Goal: Task Accomplishment & Management: Complete application form

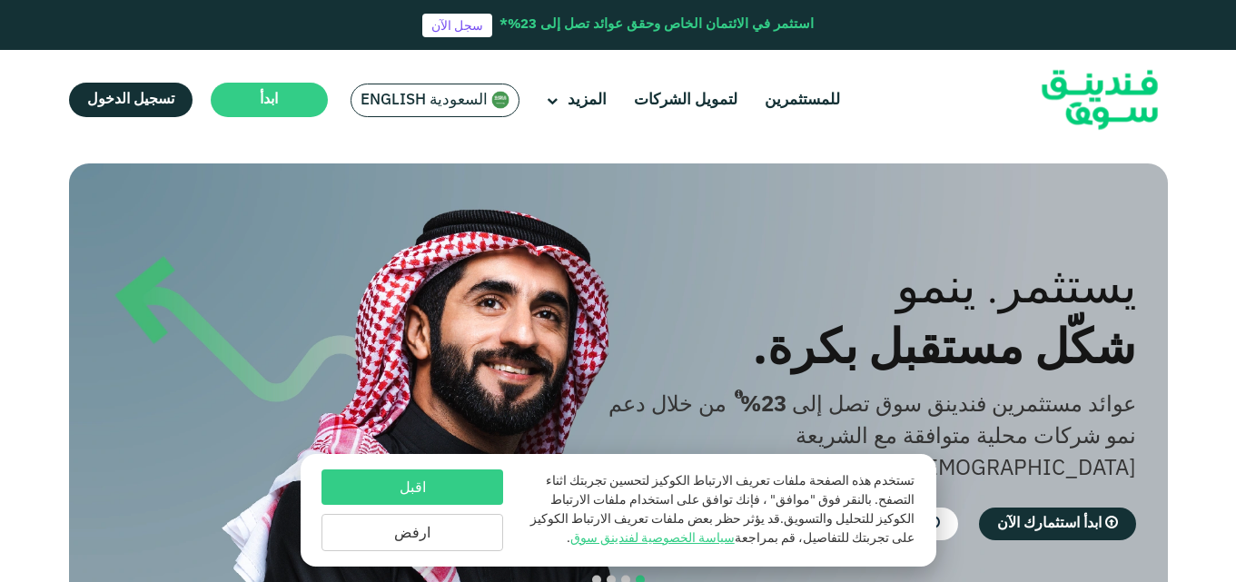
click at [134, 111] on link "تسجيل الدخول" at bounding box center [131, 100] width 124 height 35
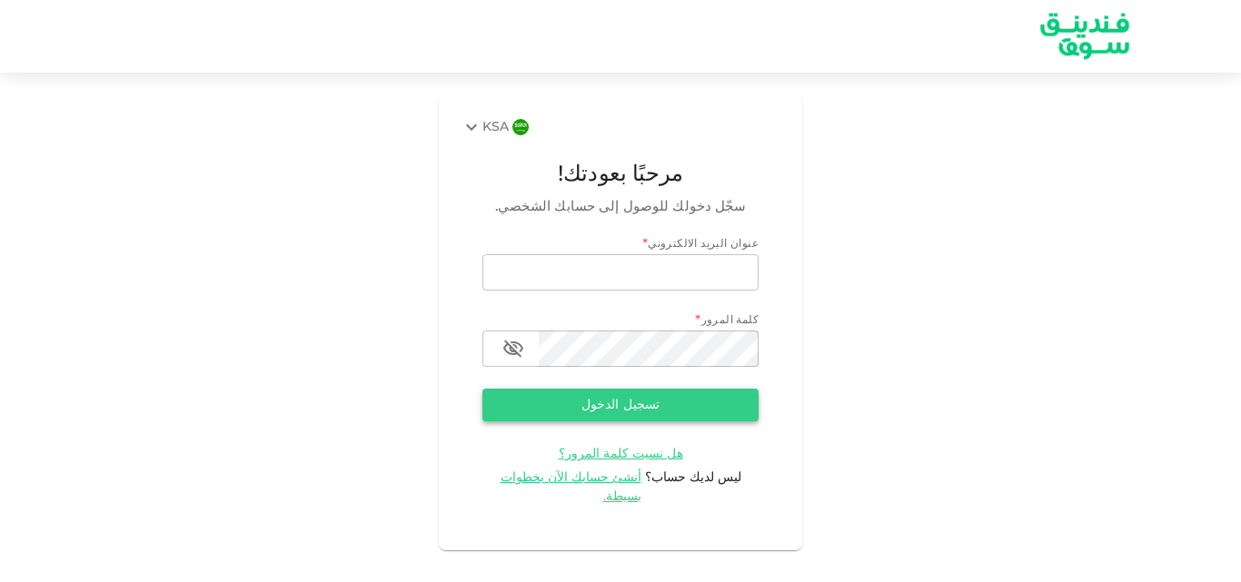
type input "[EMAIL_ADDRESS][DOMAIN_NAME]"
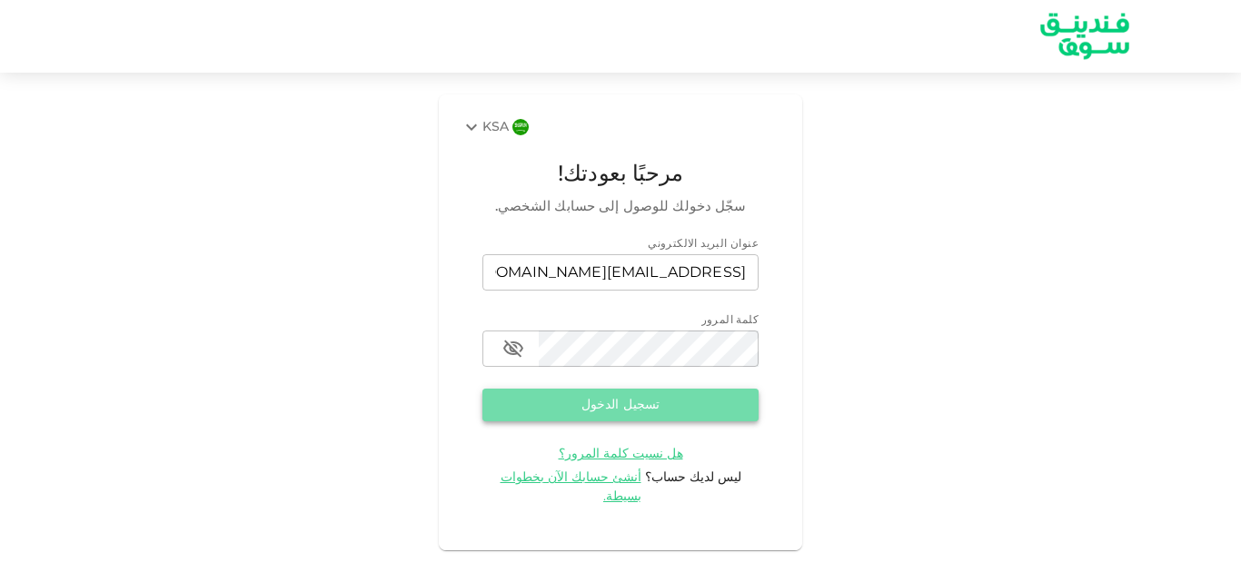
click at [638, 411] on button "تسجيل الدخول" at bounding box center [620, 405] width 276 height 33
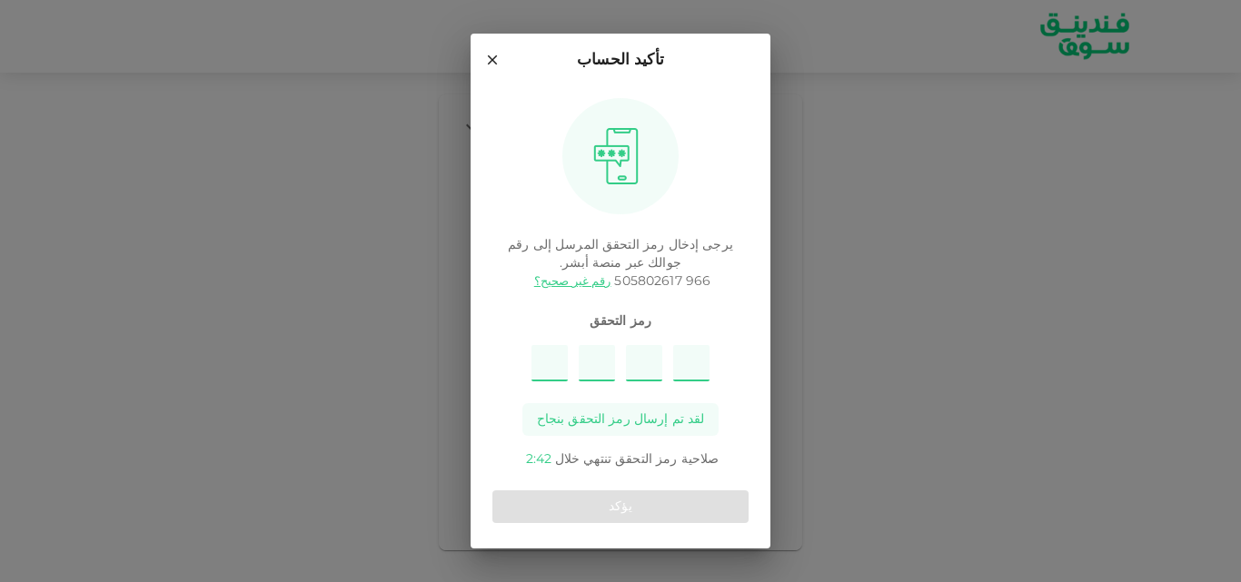
click at [544, 362] on input "Please enter OTP character 1" at bounding box center [549, 363] width 36 height 36
type input "9"
type input "2"
type input "3"
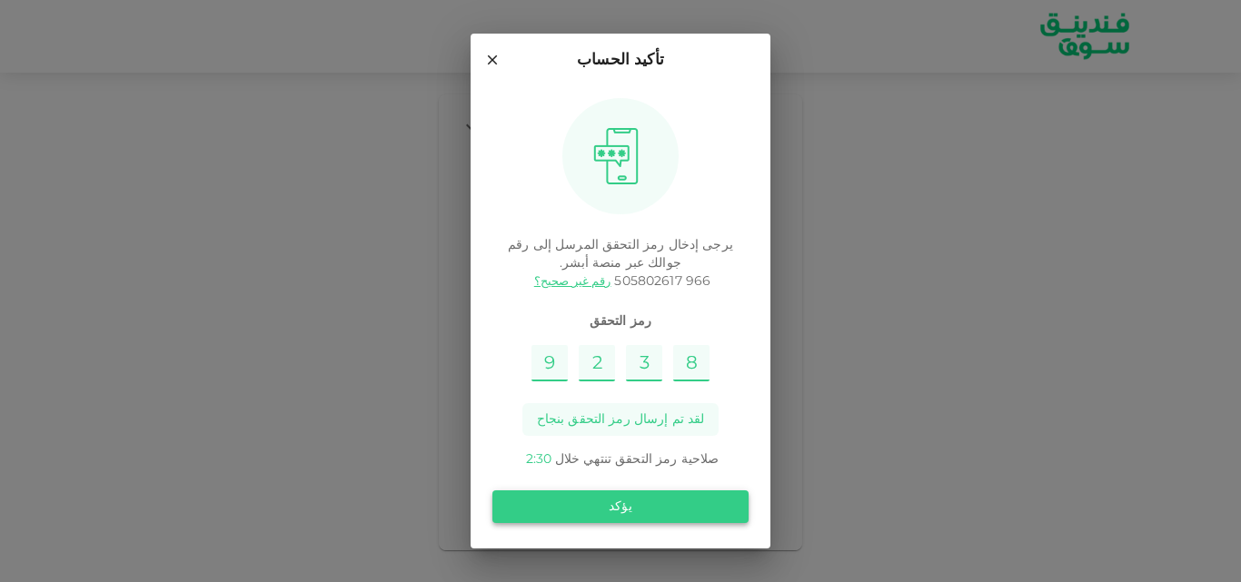
type input "8"
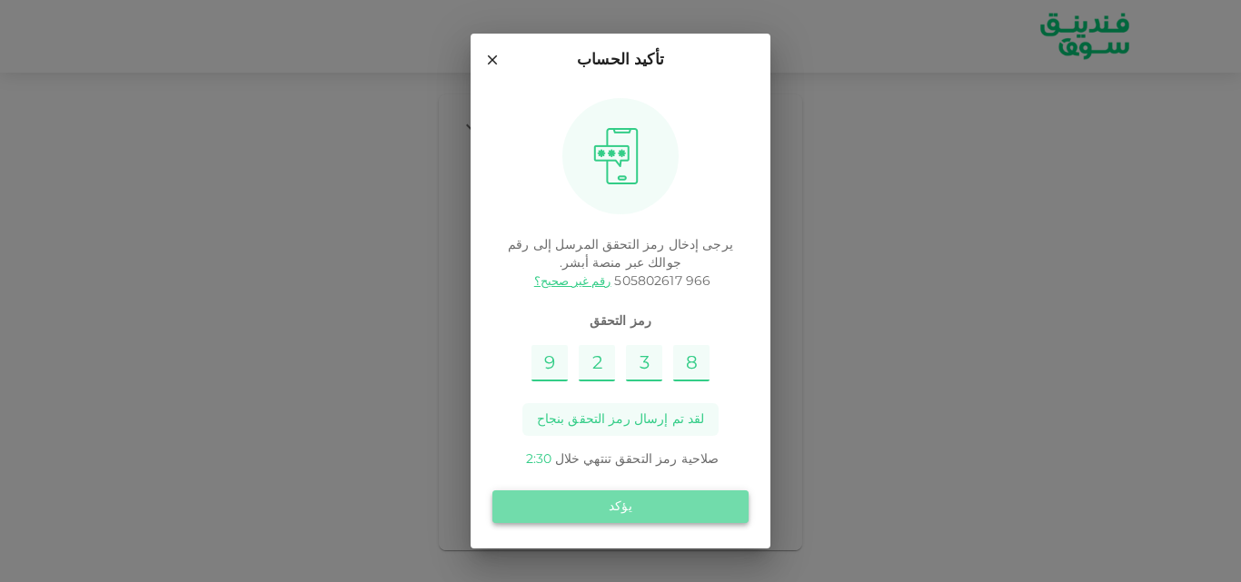
click at [634, 507] on button "يؤكد" at bounding box center [620, 507] width 256 height 33
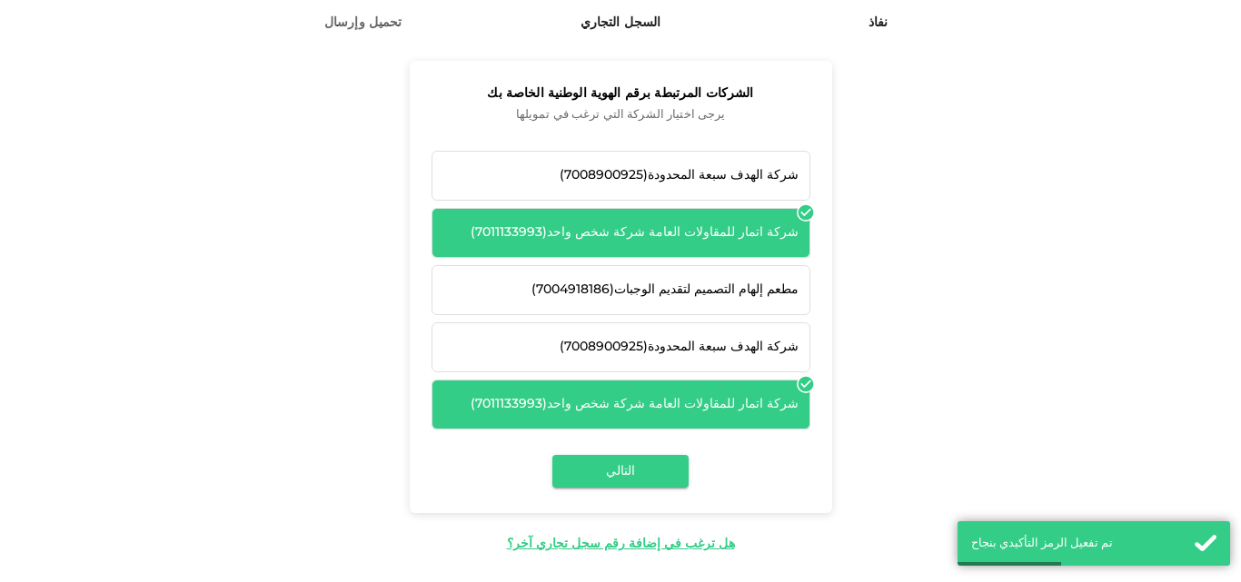
scroll to position [162, 0]
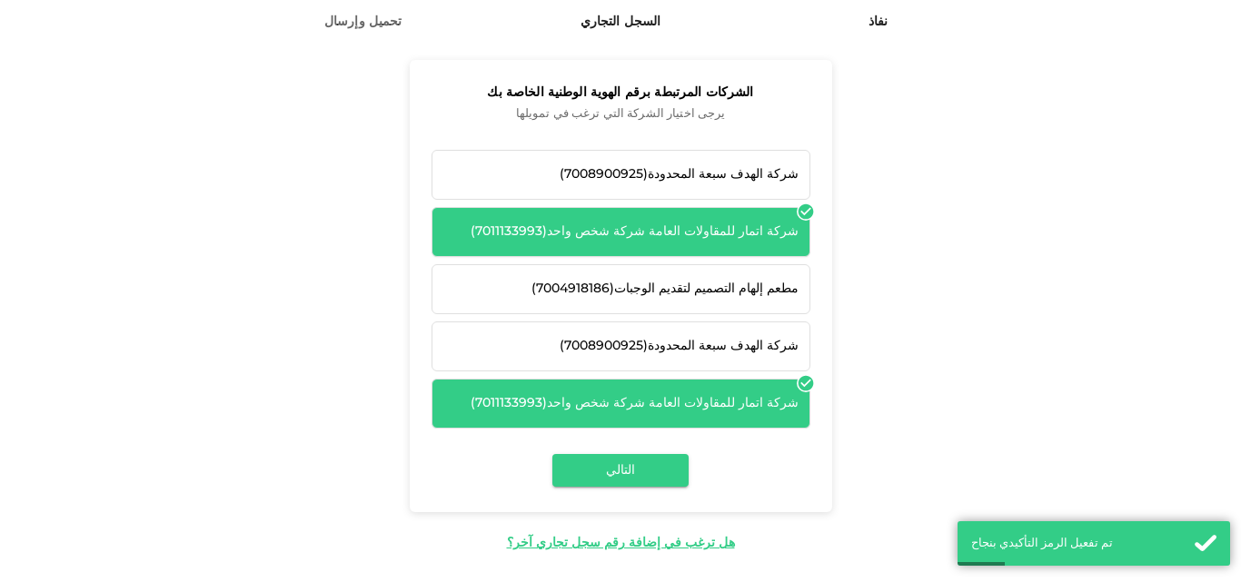
click at [735, 226] on div "شركة اتمار للمقاولات العامة شركة شخص واحد ( 7011133993 )" at bounding box center [620, 232] width 355 height 19
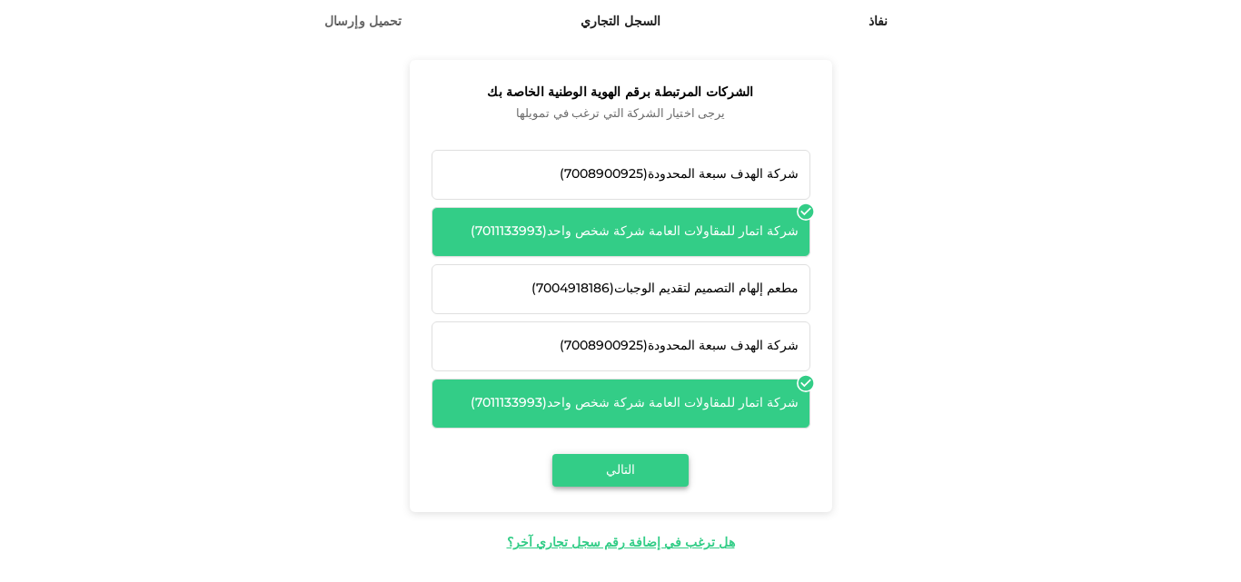
click at [651, 472] on button "التالي" at bounding box center [620, 470] width 136 height 33
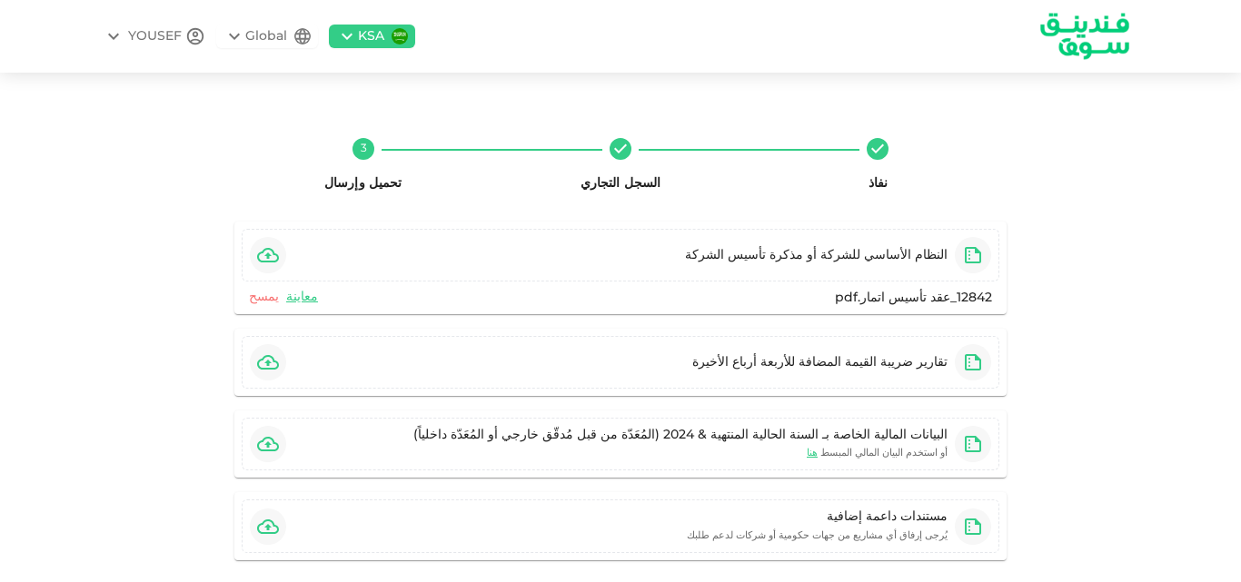
click at [267, 299] on link "يمسح" at bounding box center [264, 297] width 30 height 17
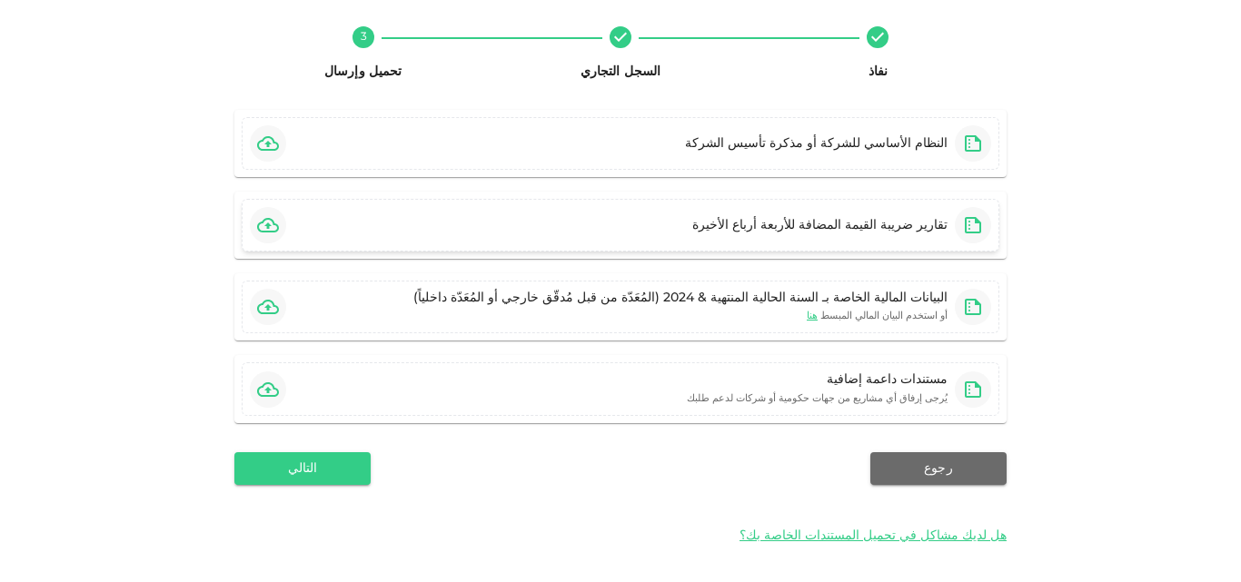
scroll to position [116, 0]
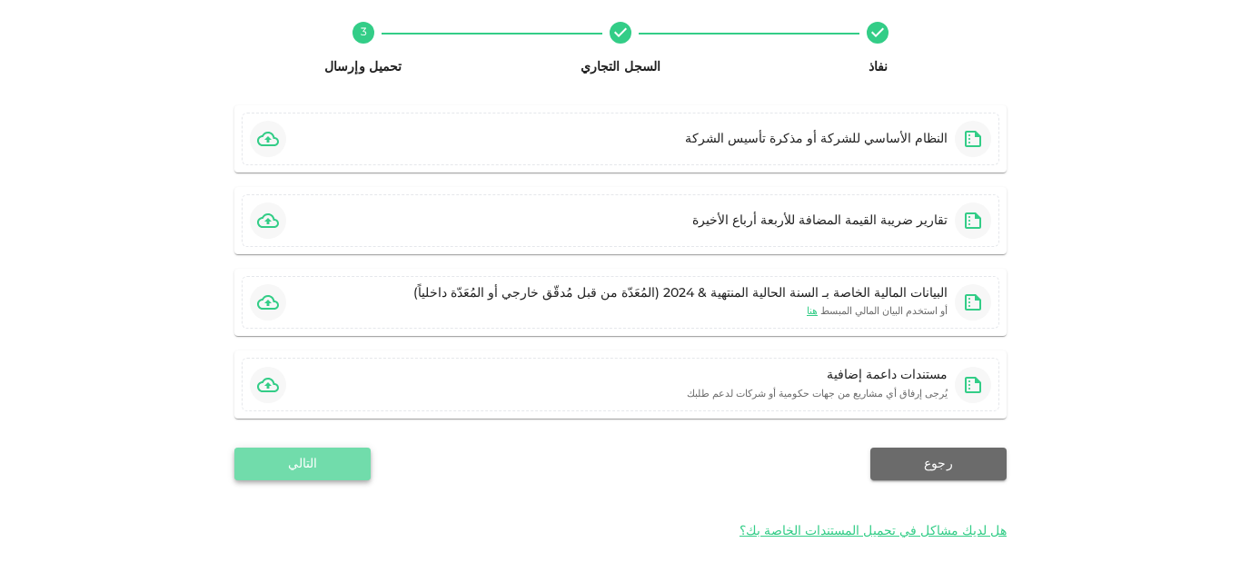
click at [322, 456] on button "التالي" at bounding box center [302, 464] width 136 height 33
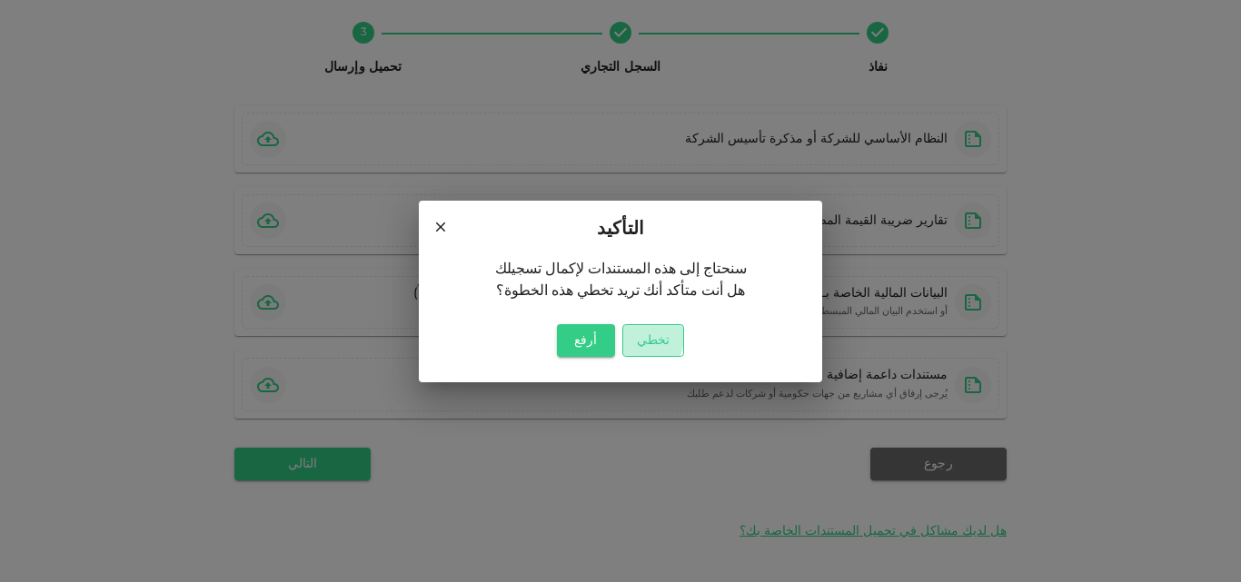
click at [635, 336] on button "تخطي" at bounding box center [653, 340] width 62 height 33
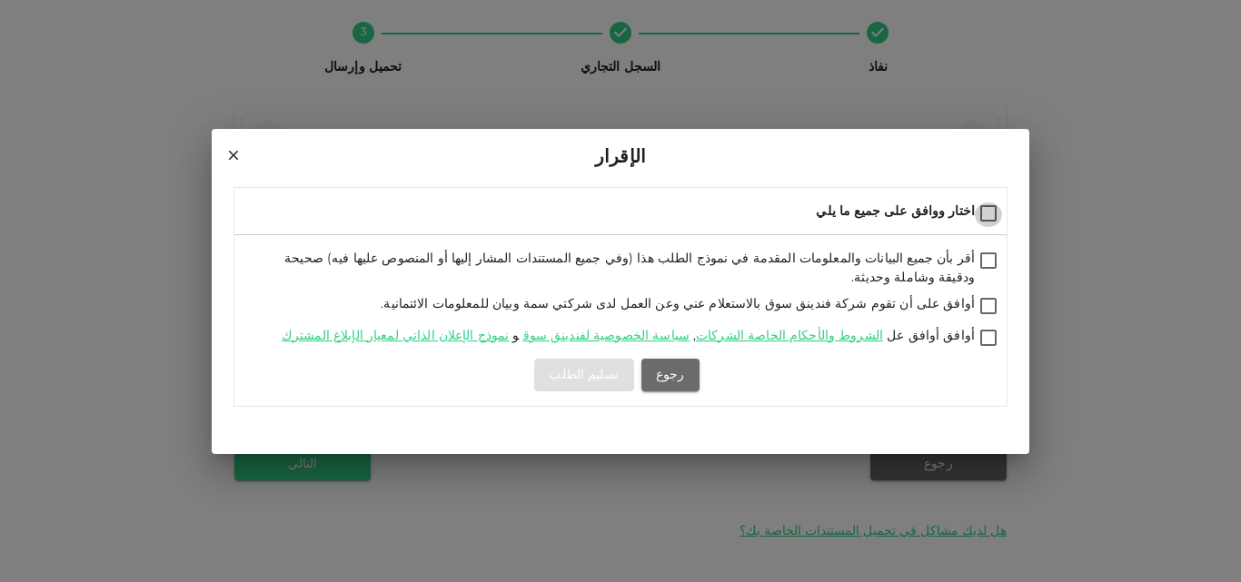
click at [990, 214] on input "اختار ووافق على جميع ما يلي" at bounding box center [988, 215] width 27 height 25
checkbox input "true"
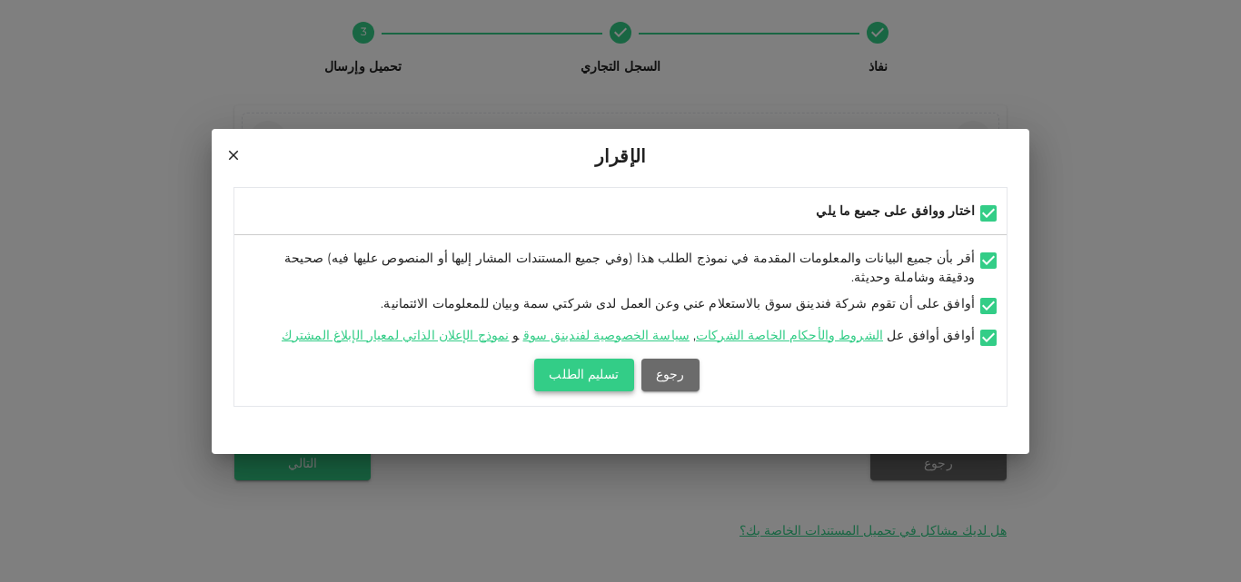
click at [594, 372] on button "تسليم الطلب" at bounding box center [583, 375] width 99 height 33
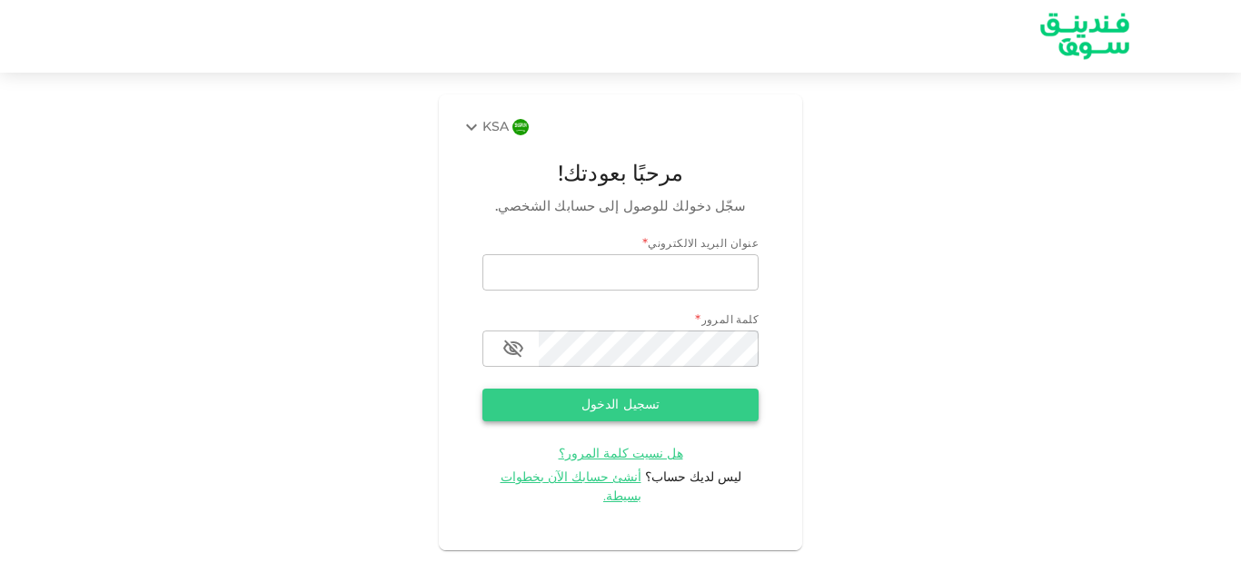
type input "[EMAIL_ADDRESS][DOMAIN_NAME]"
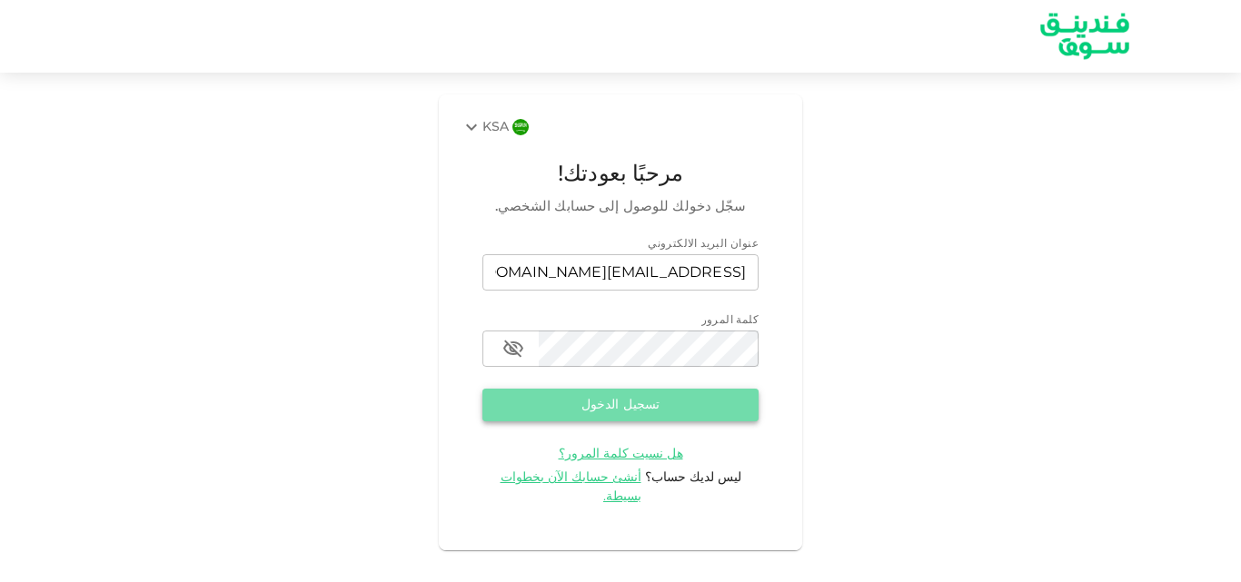
click at [625, 403] on button "تسجيل الدخول" at bounding box center [620, 405] width 276 height 33
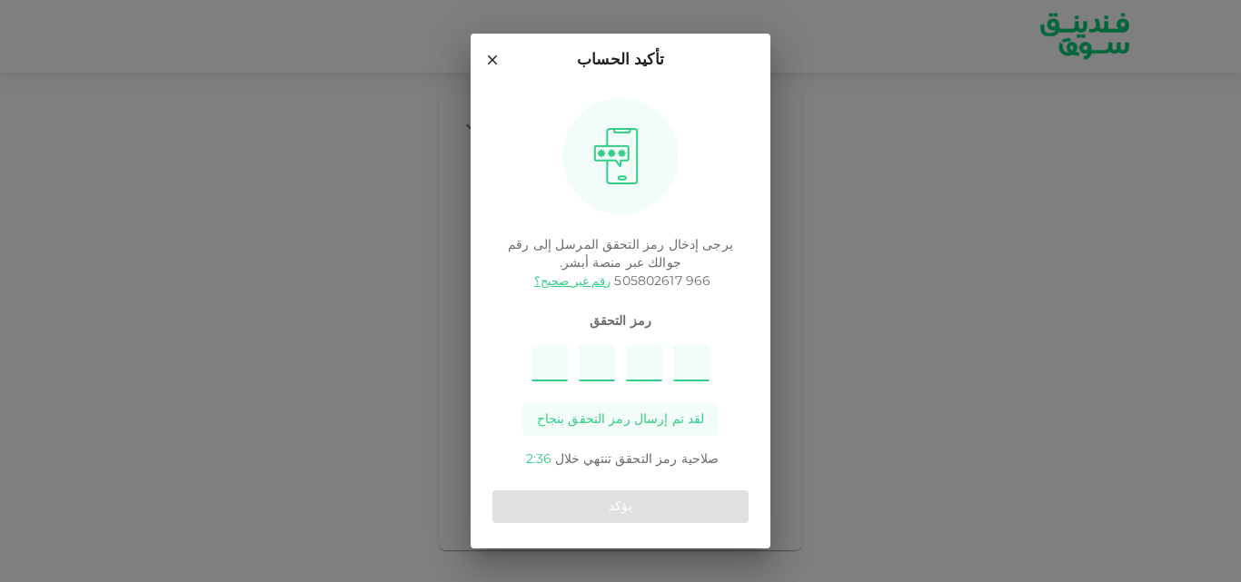
type input "3"
type input "1"
type input "9"
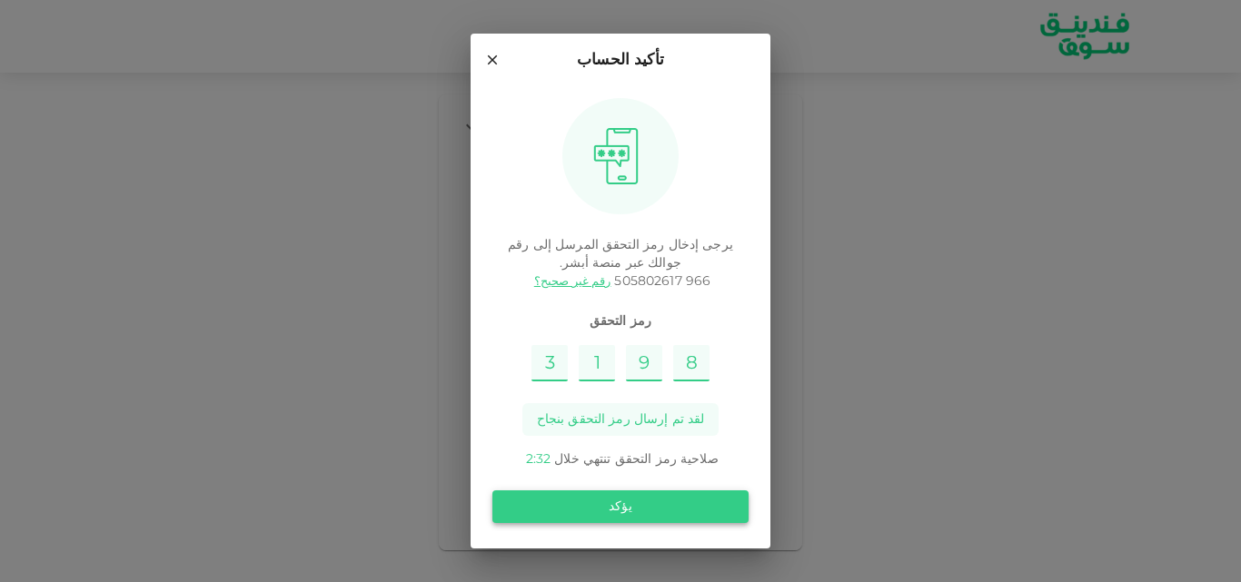
type input "8"
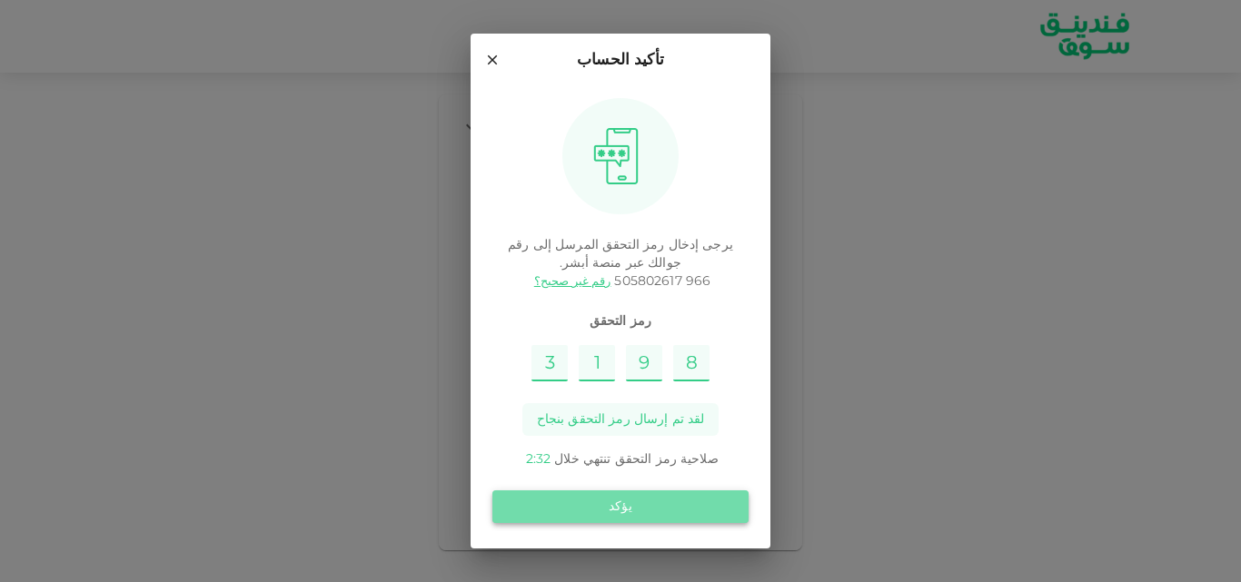
click at [607, 507] on button "يؤكد" at bounding box center [620, 507] width 256 height 33
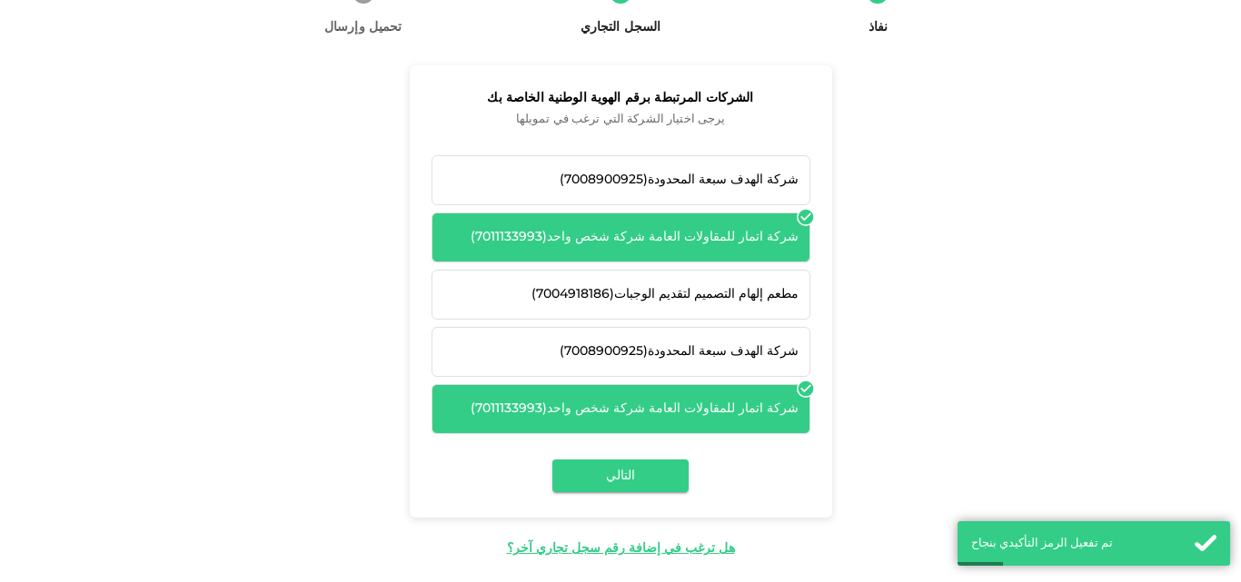
scroll to position [162, 0]
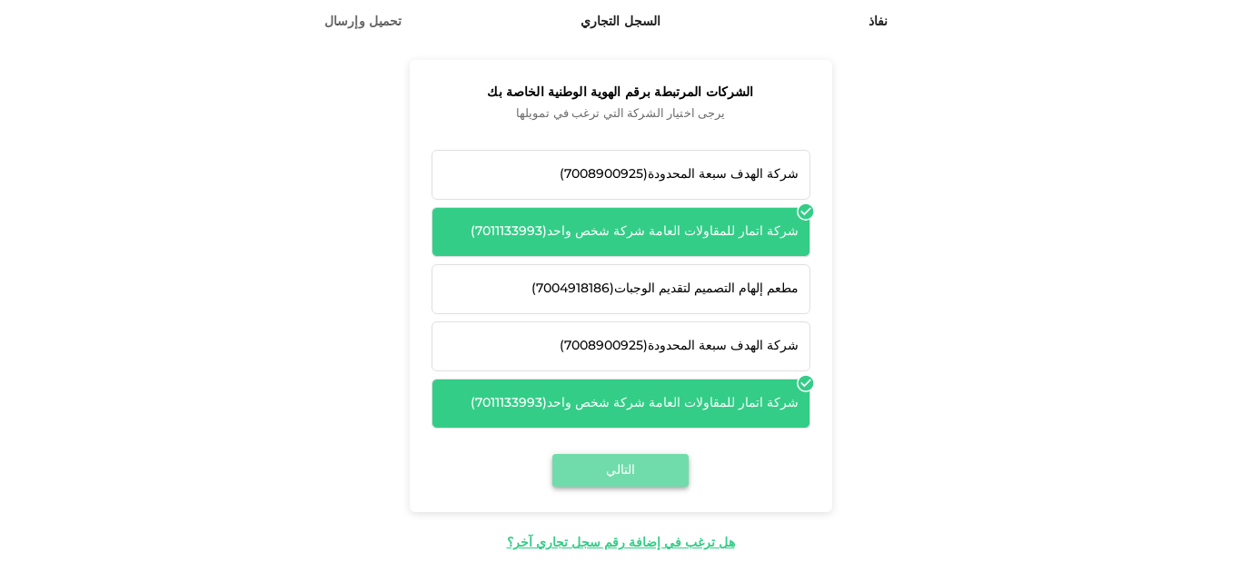
click at [664, 462] on button "التالي" at bounding box center [620, 470] width 136 height 33
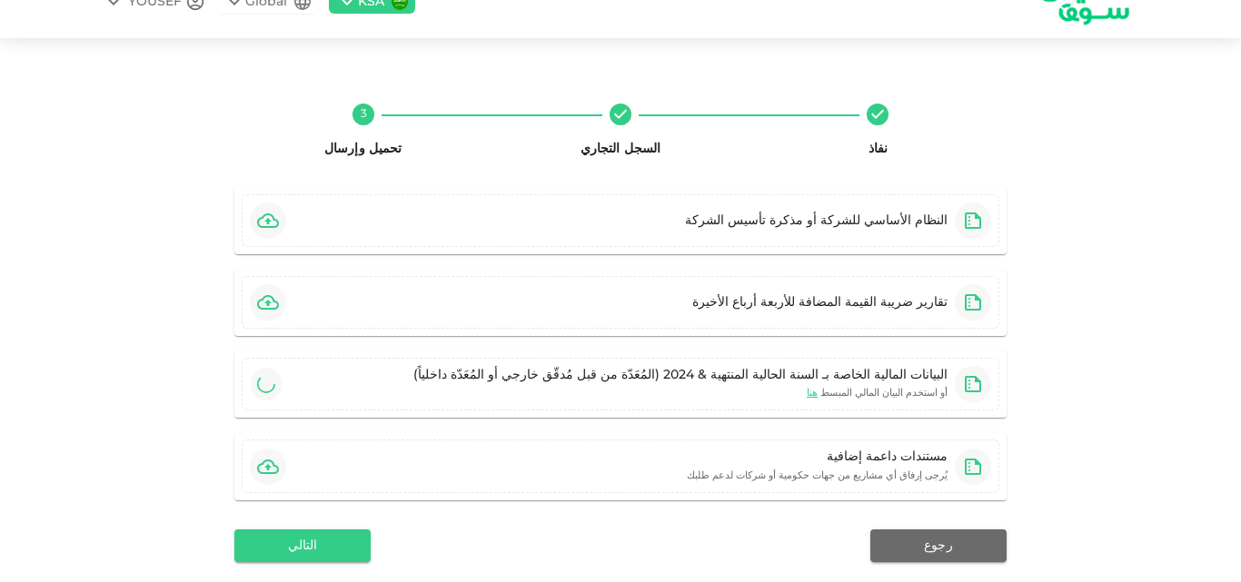
scroll to position [116, 0]
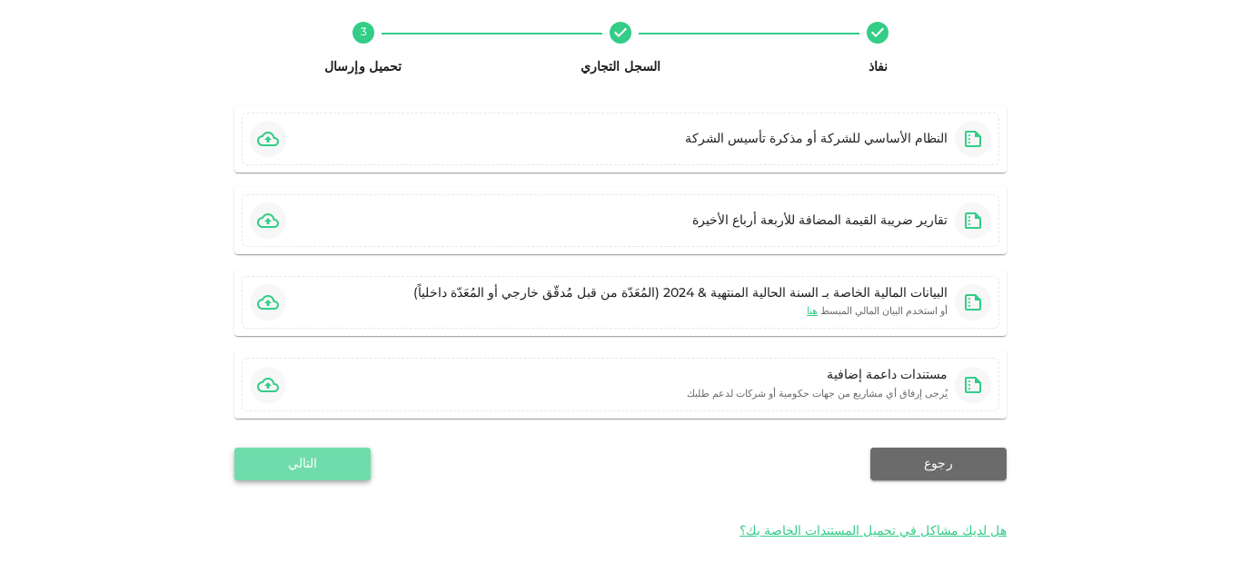
click at [345, 459] on button "التالي" at bounding box center [302, 464] width 136 height 33
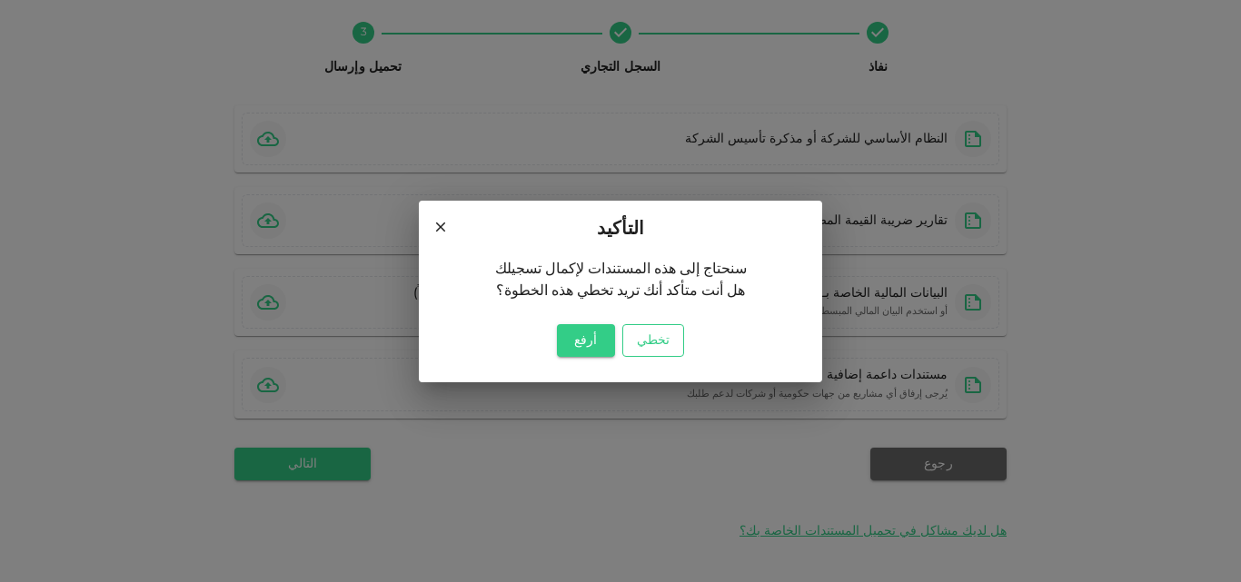
click at [663, 347] on button "تخطي" at bounding box center [653, 340] width 62 height 33
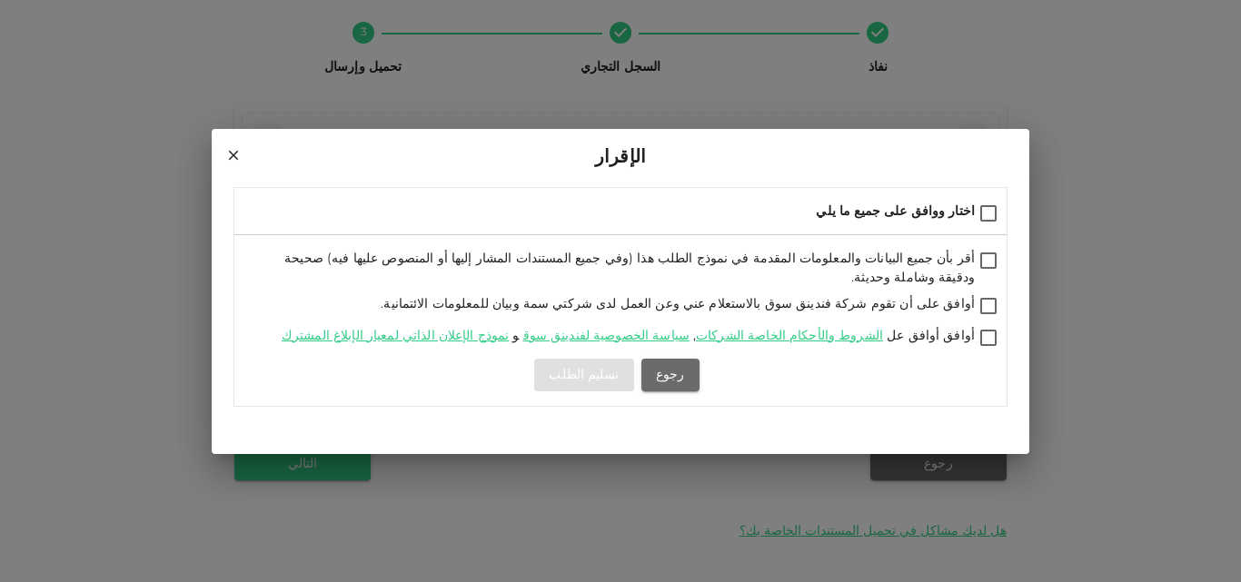
click at [997, 216] on input "اختار ووافق على جميع ما يلي" at bounding box center [988, 215] width 27 height 25
checkbox input "true"
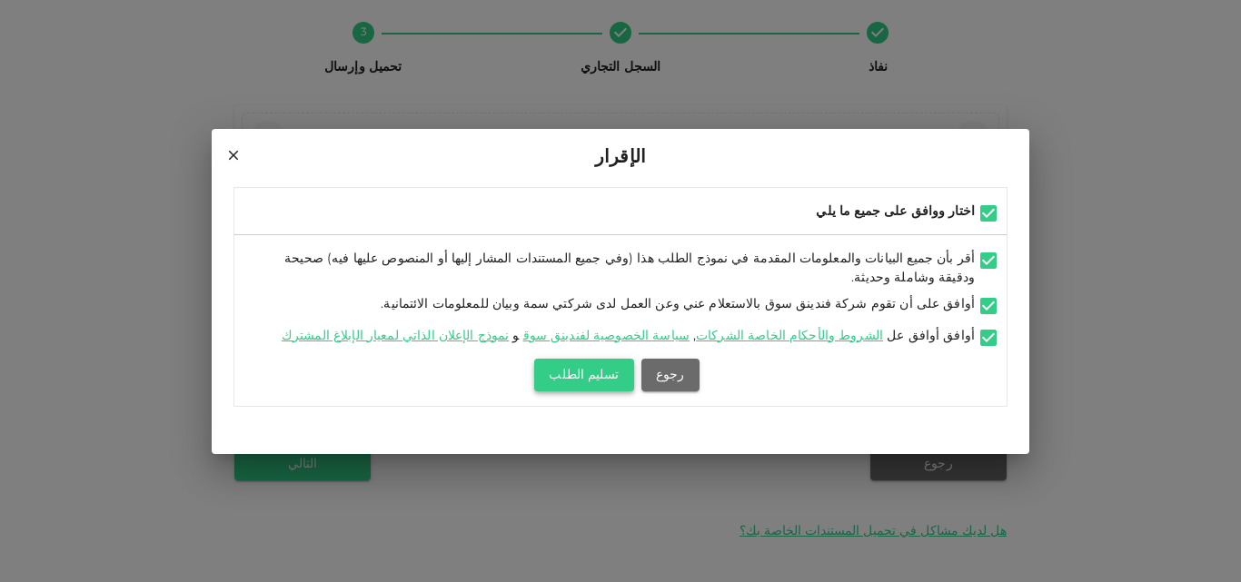
click at [591, 372] on button "تسليم الطلب" at bounding box center [583, 375] width 99 height 33
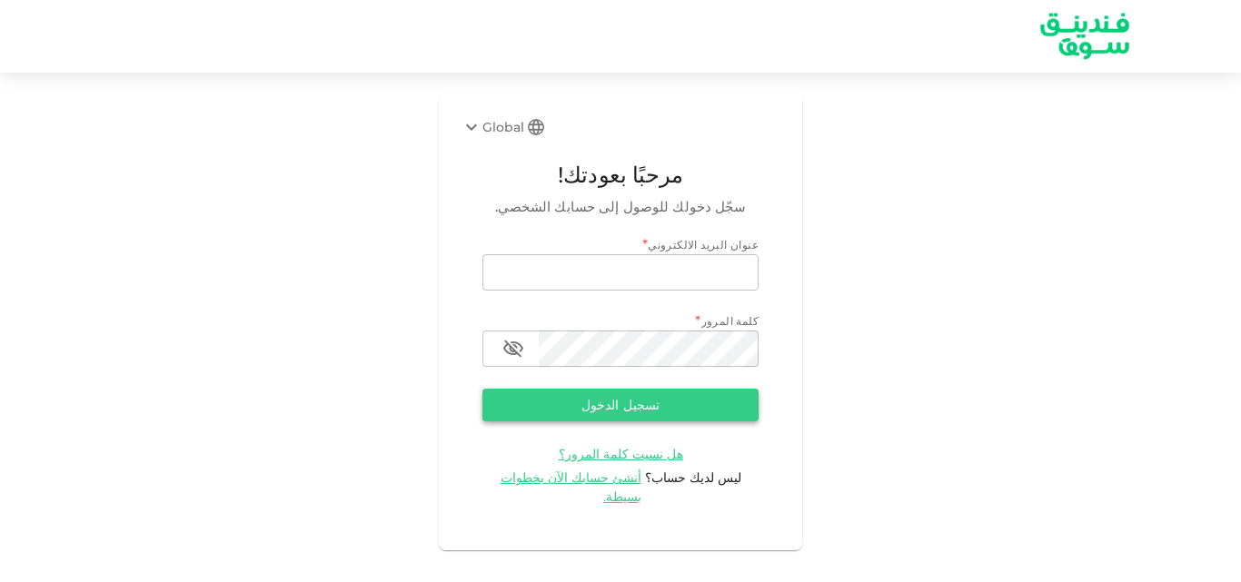
type input "atmarest2005@gmail.com"
click at [608, 411] on button "تسجيل الدخول" at bounding box center [620, 405] width 276 height 33
